Goal: Find contact information: Find contact information

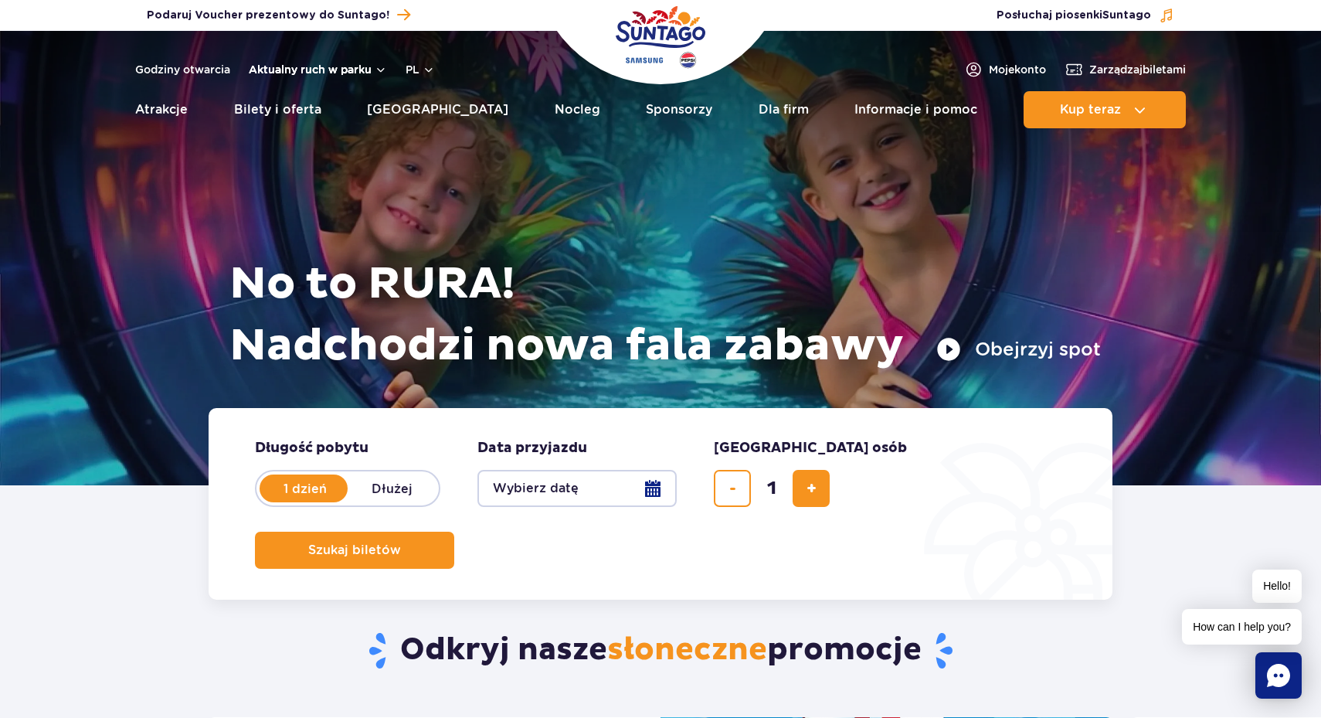
click at [299, 72] on button "Aktualny ruch w parku" at bounding box center [318, 69] width 138 height 12
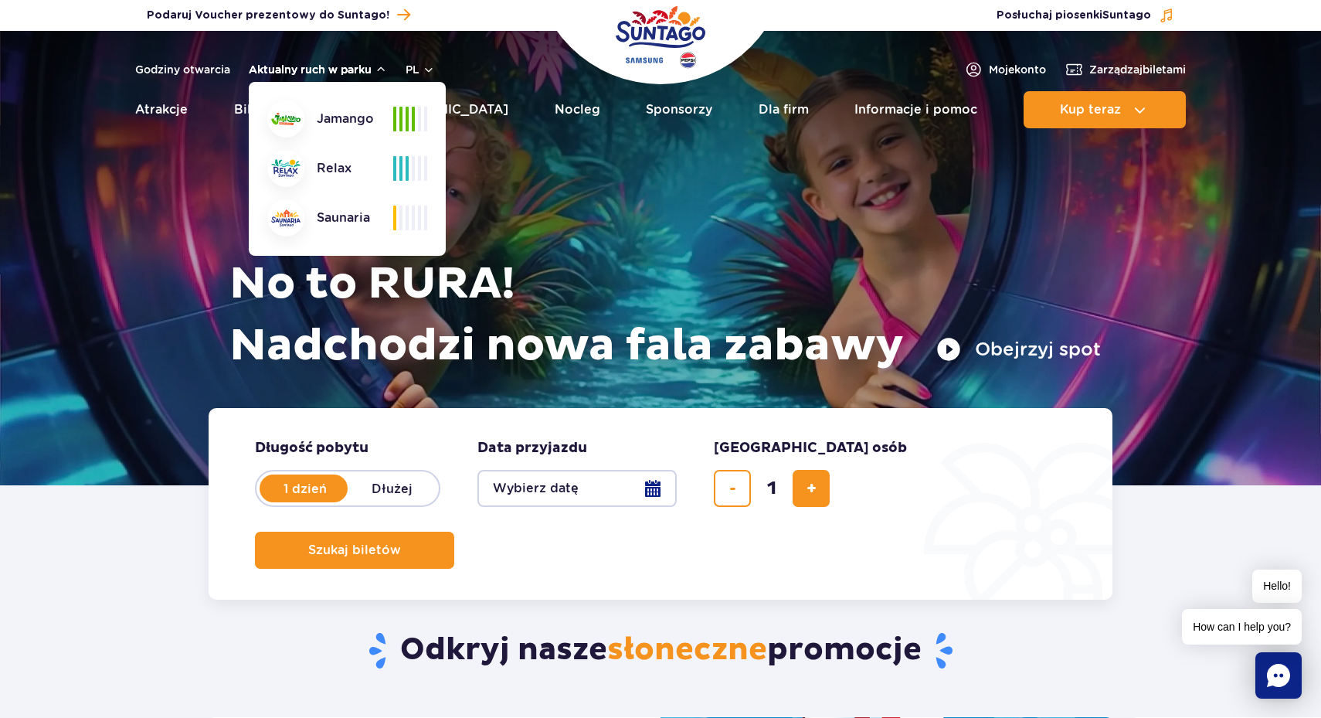
click at [299, 72] on button "Aktualny ruch w parku" at bounding box center [318, 69] width 138 height 12
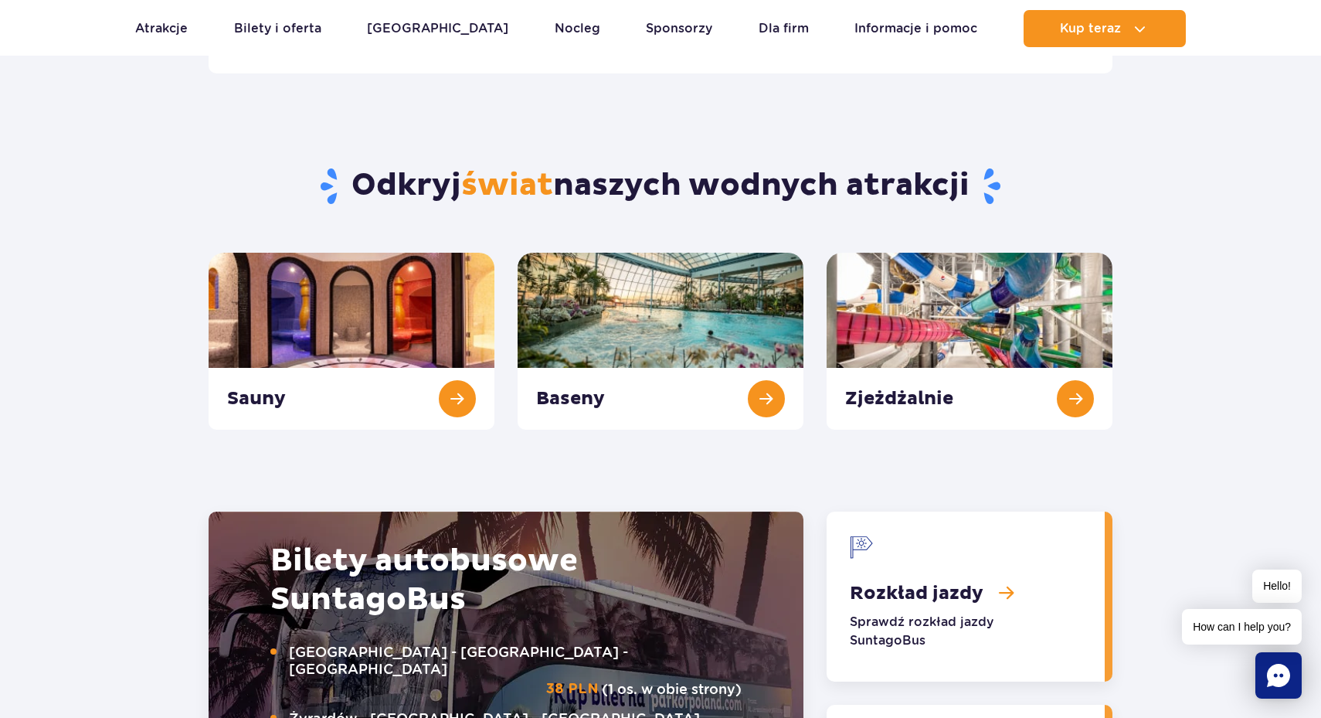
scroll to position [1549, 0]
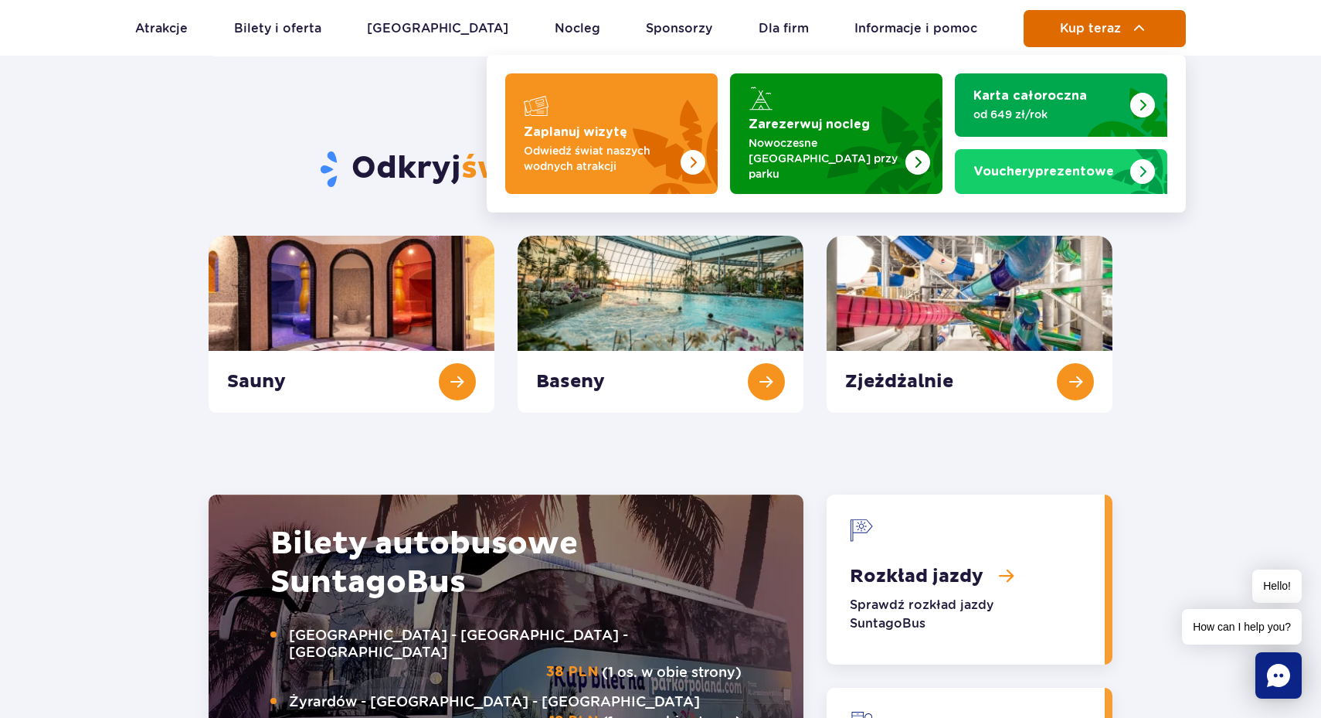
click at [1149, 35] on button "Kup teraz" at bounding box center [1104, 28] width 162 height 37
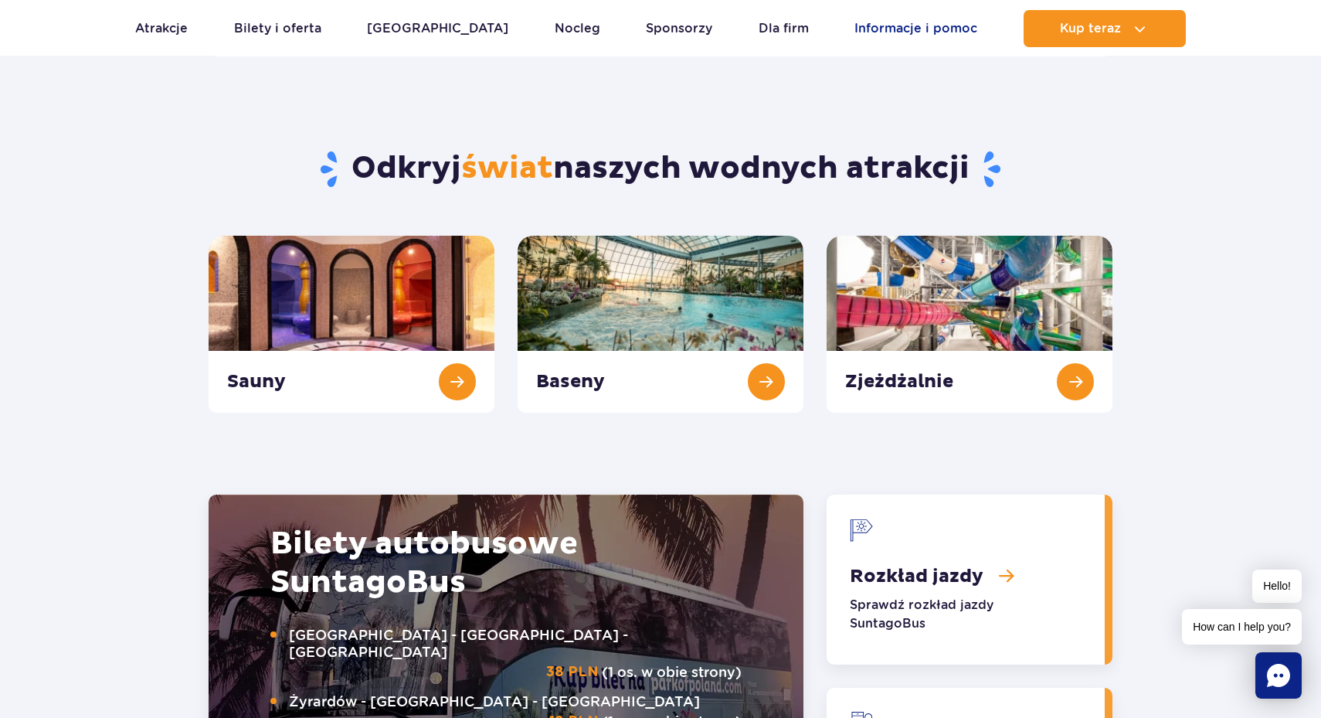
click at [874, 36] on link "Informacje i pomoc" at bounding box center [915, 28] width 123 height 37
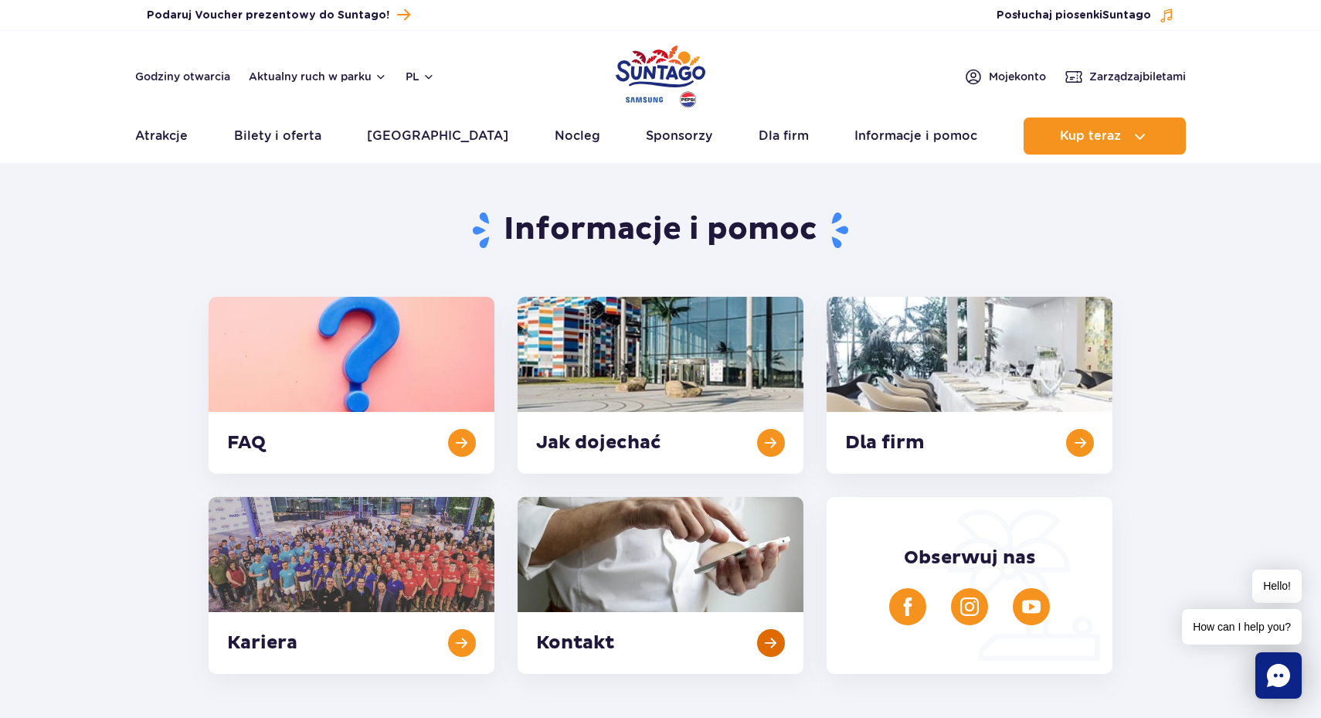
scroll to position [-1, 0]
click at [624, 569] on link at bounding box center [661, 585] width 286 height 177
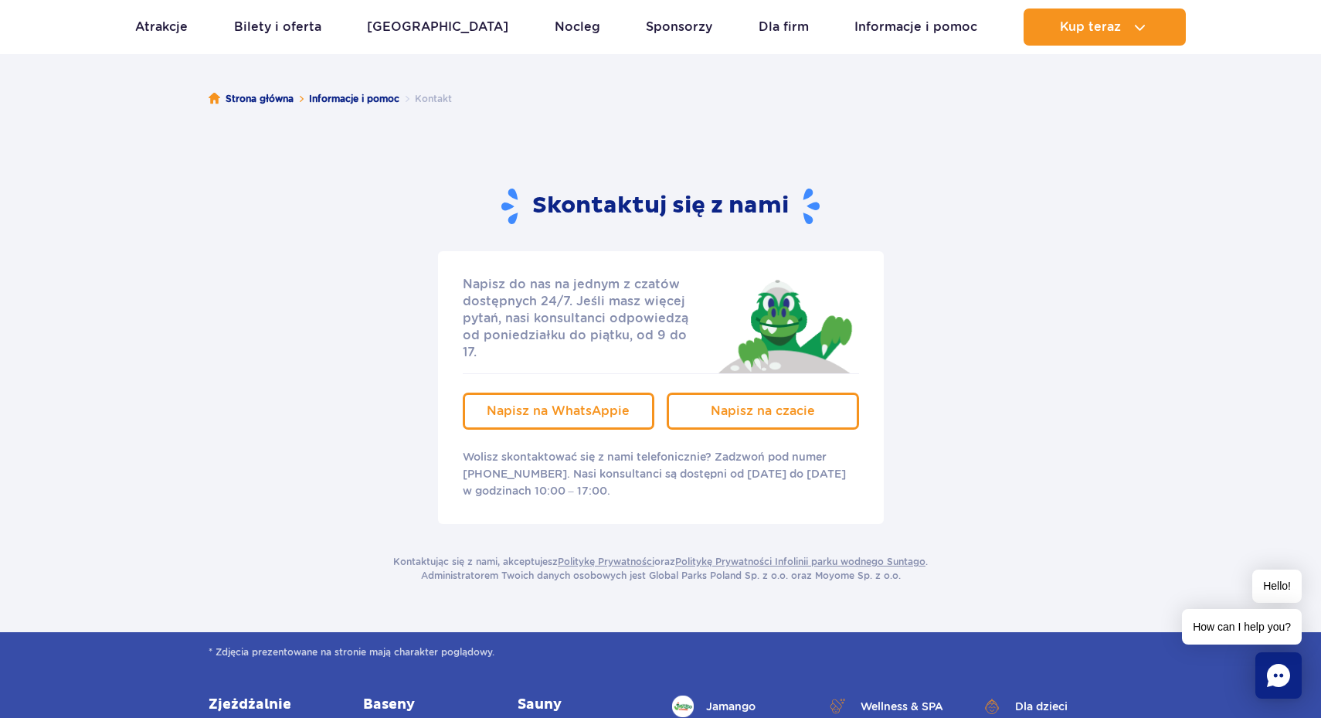
scroll to position [95, 0]
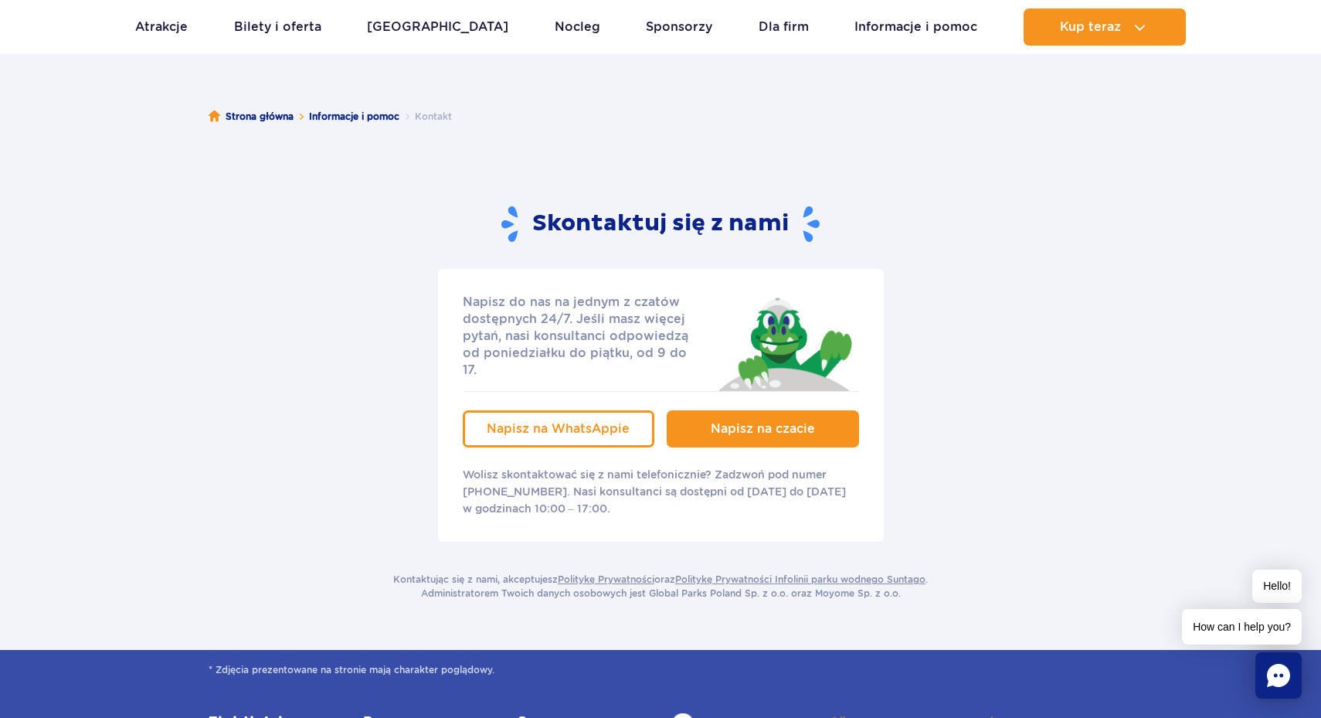
click at [721, 421] on span "Napisz na czacie" at bounding box center [763, 428] width 104 height 15
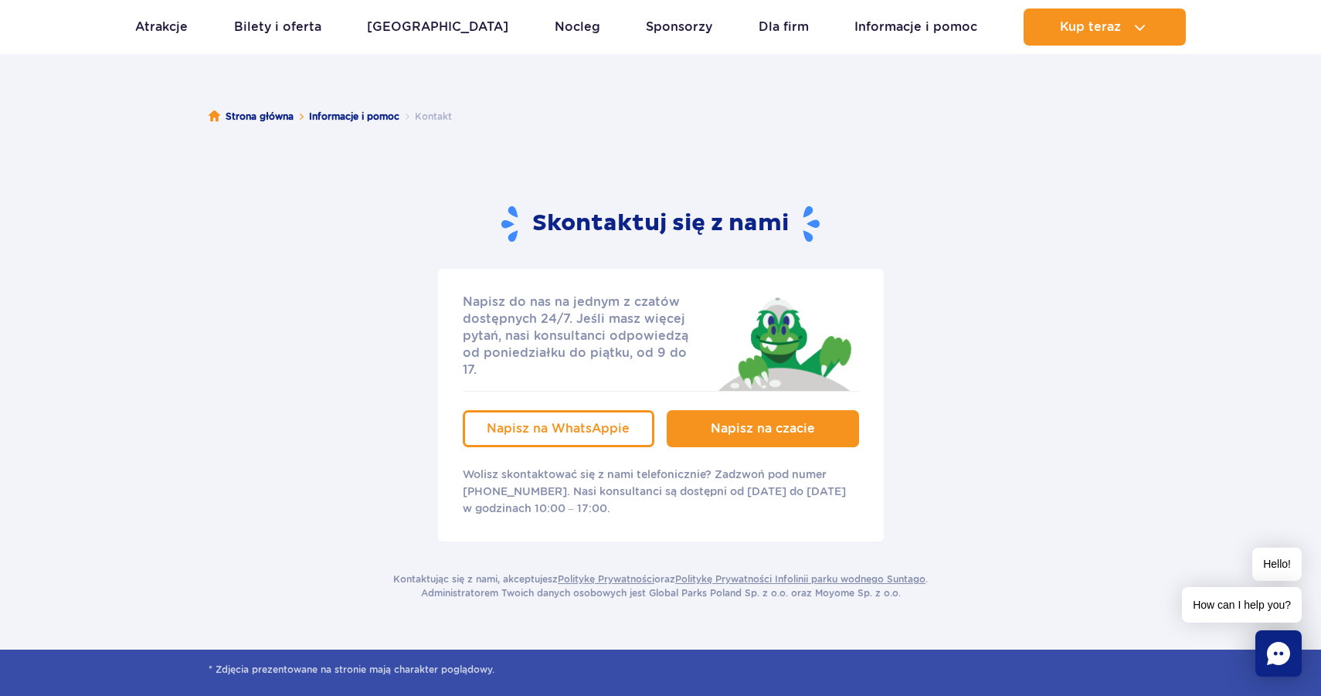
click at [725, 421] on span "Napisz na czacie" at bounding box center [763, 428] width 104 height 15
click at [726, 410] on link "Napisz na czacie" at bounding box center [763, 428] width 192 height 37
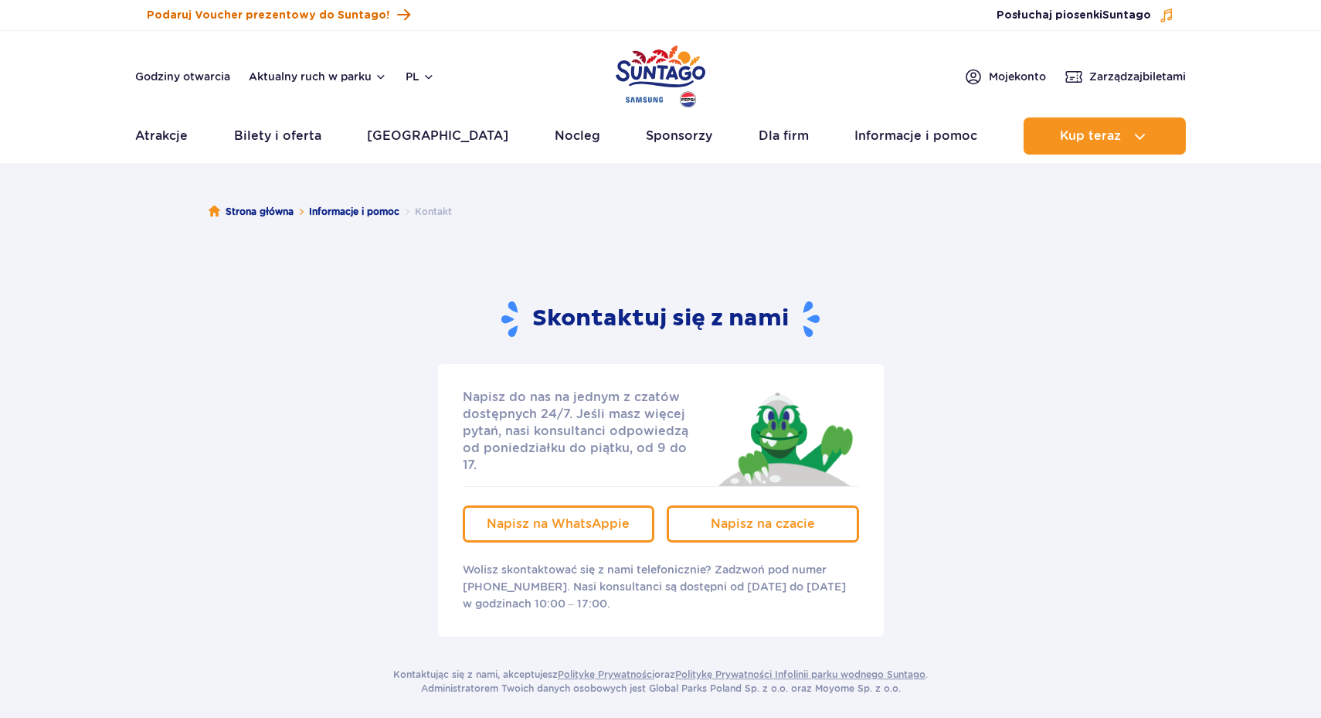
scroll to position [95, 0]
